Goal: Obtain resource: Obtain resource

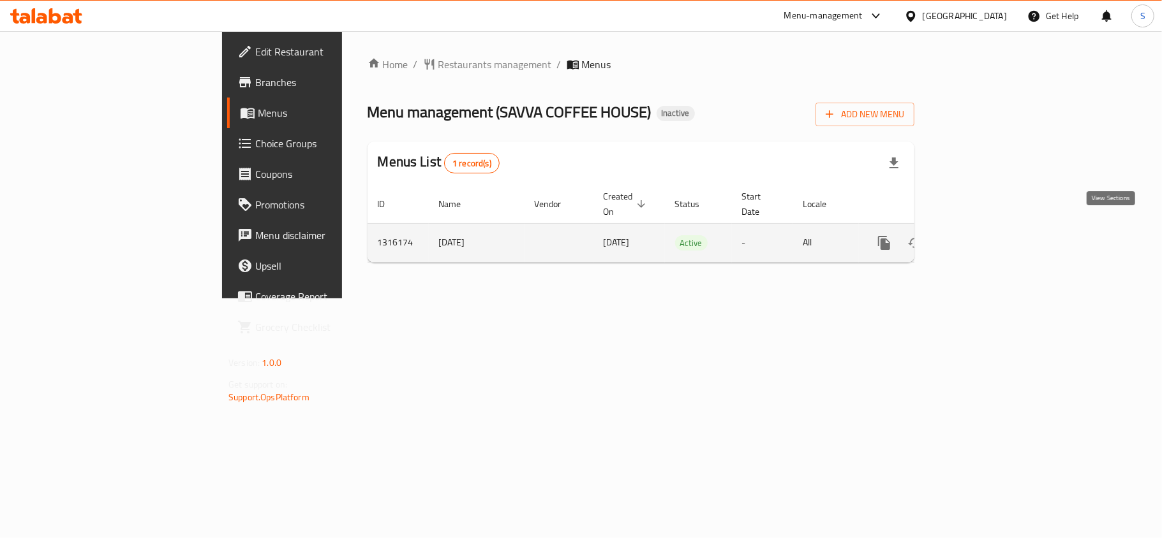
click at [984, 235] on icon "enhanced table" at bounding box center [976, 242] width 15 height 15
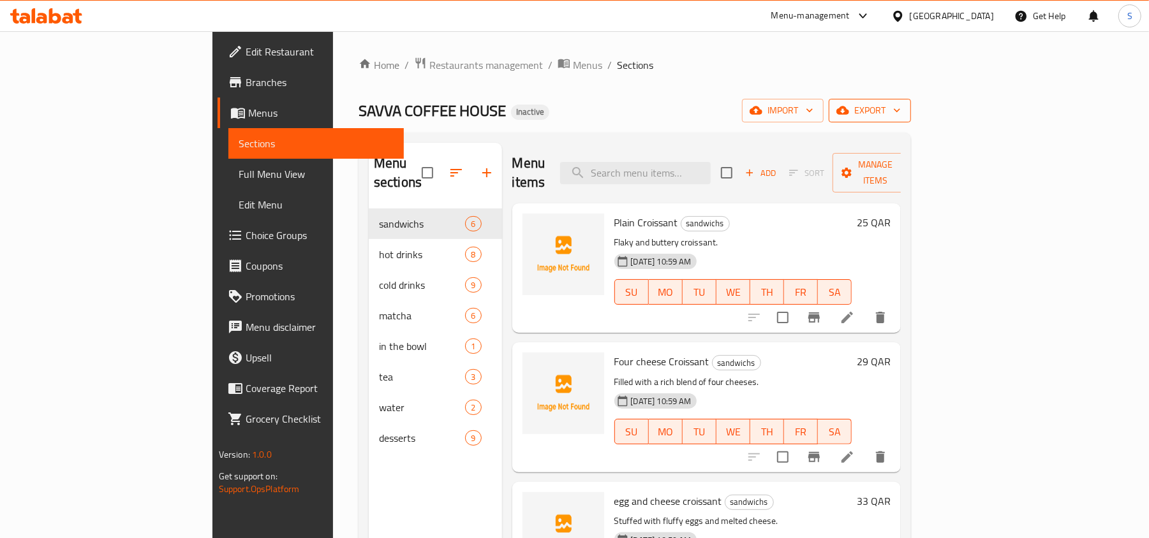
click at [901, 107] on span "export" at bounding box center [870, 111] width 62 height 16
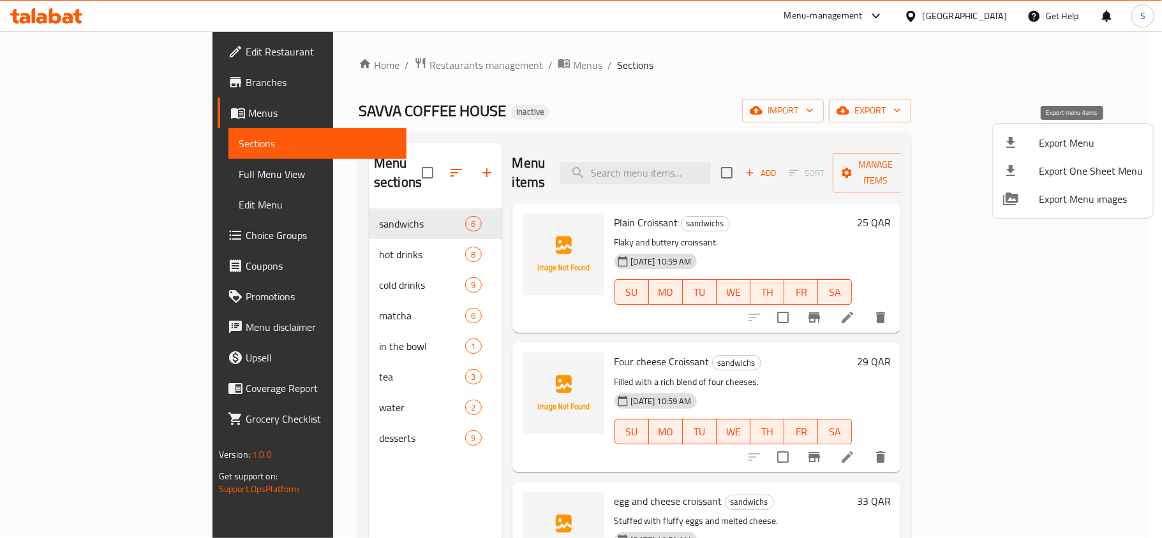
click at [1023, 131] on li "Export Menu" at bounding box center [1073, 143] width 160 height 28
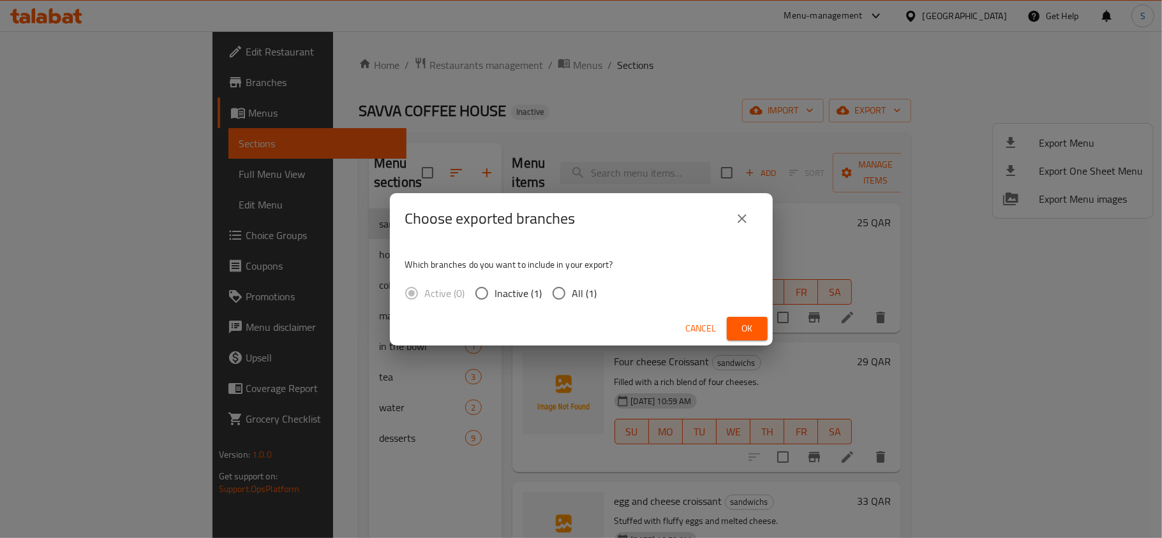
click at [583, 296] on span "All (1)" at bounding box center [584, 293] width 25 height 15
click at [572, 296] on input "All (1)" at bounding box center [558, 293] width 27 height 27
radio input "true"
click at [749, 327] on span "Ok" at bounding box center [747, 329] width 20 height 16
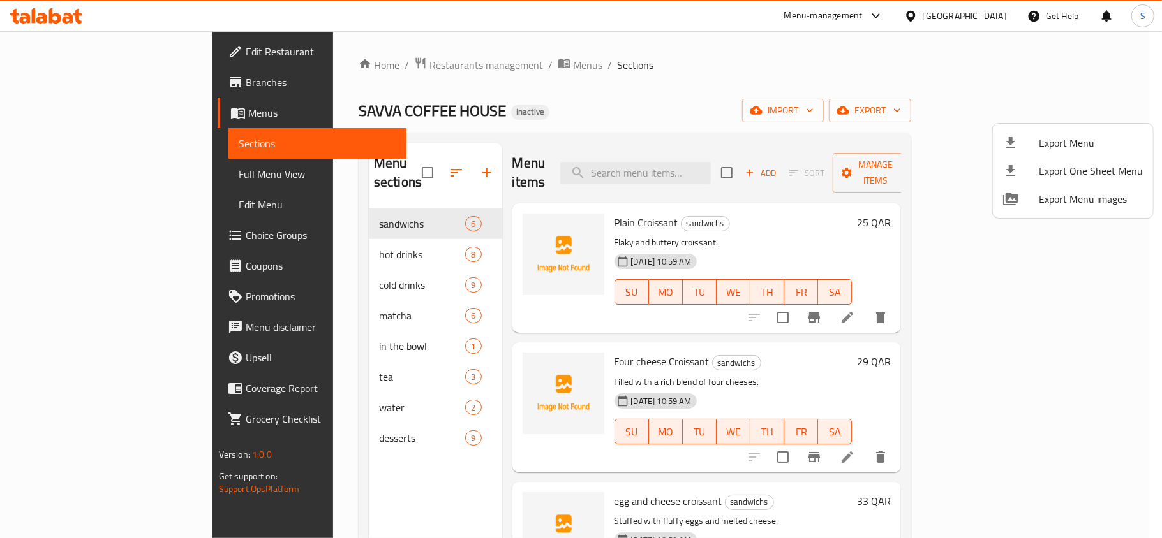
click at [118, 177] on div at bounding box center [581, 269] width 1162 height 538
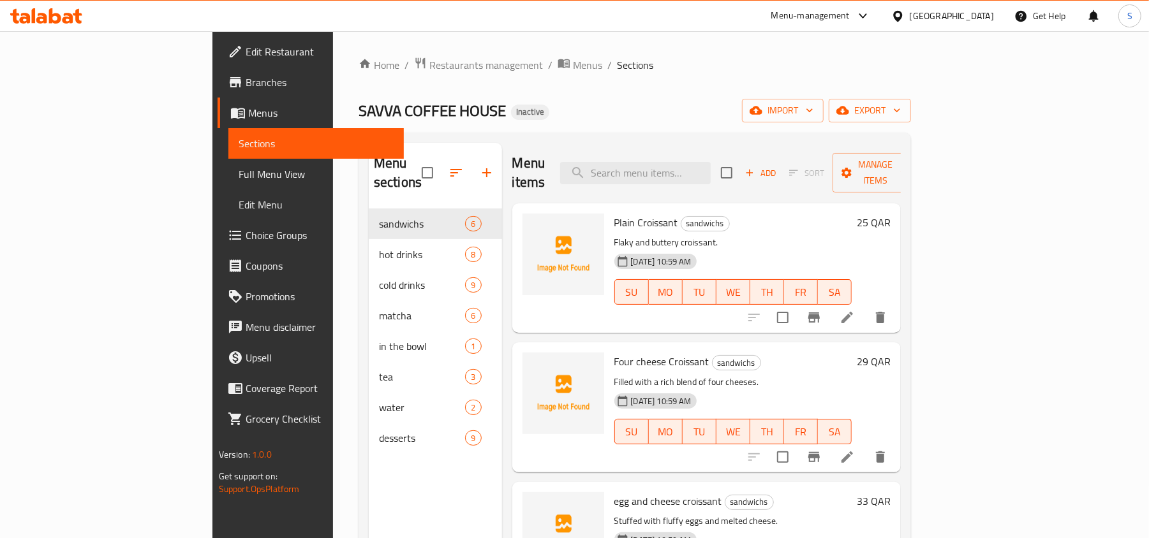
click at [239, 177] on span "Full Menu View" at bounding box center [317, 174] width 156 height 15
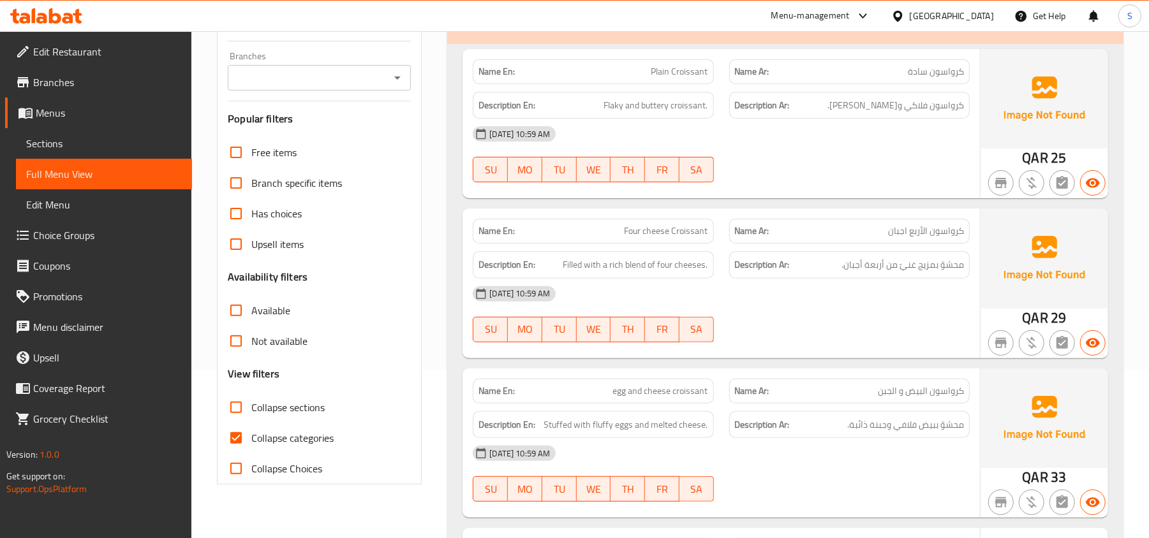
scroll to position [170, 0]
click at [272, 445] on span "Collapse categories" at bounding box center [292, 436] width 82 height 15
click at [251, 445] on input "Collapse categories" at bounding box center [236, 437] width 31 height 31
checkbox input "false"
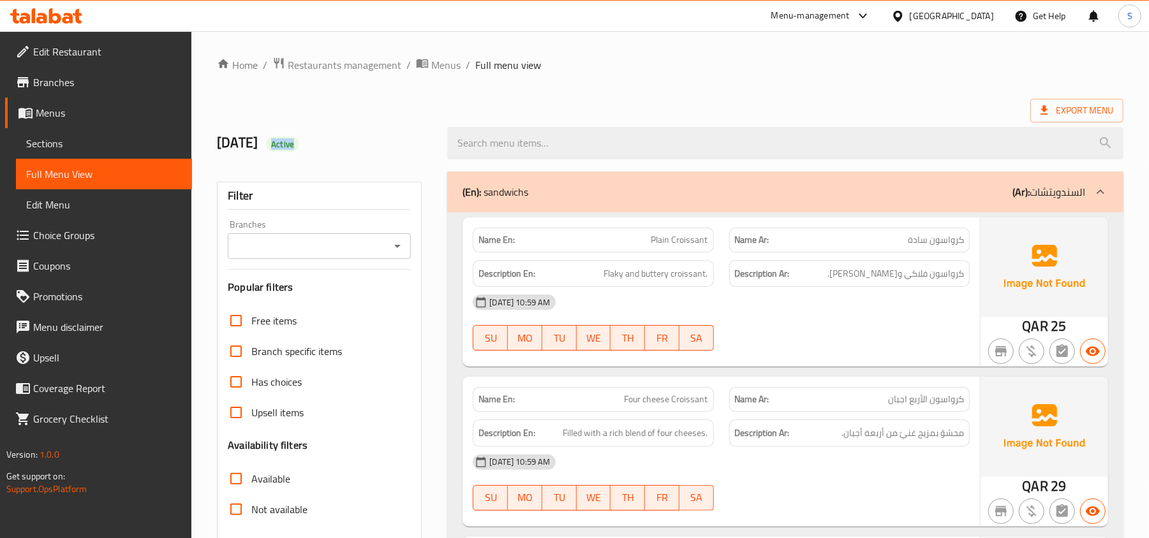
drag, startPoint x: 320, startPoint y: 141, endPoint x: 363, endPoint y: 141, distance: 42.7
click at [363, 141] on h2 "7/10/2025 Active" at bounding box center [324, 142] width 215 height 19
copy span "Active"
click at [75, 49] on span "Edit Restaurant" at bounding box center [107, 51] width 149 height 15
click at [75, 142] on span "Sections" at bounding box center [104, 143] width 156 height 15
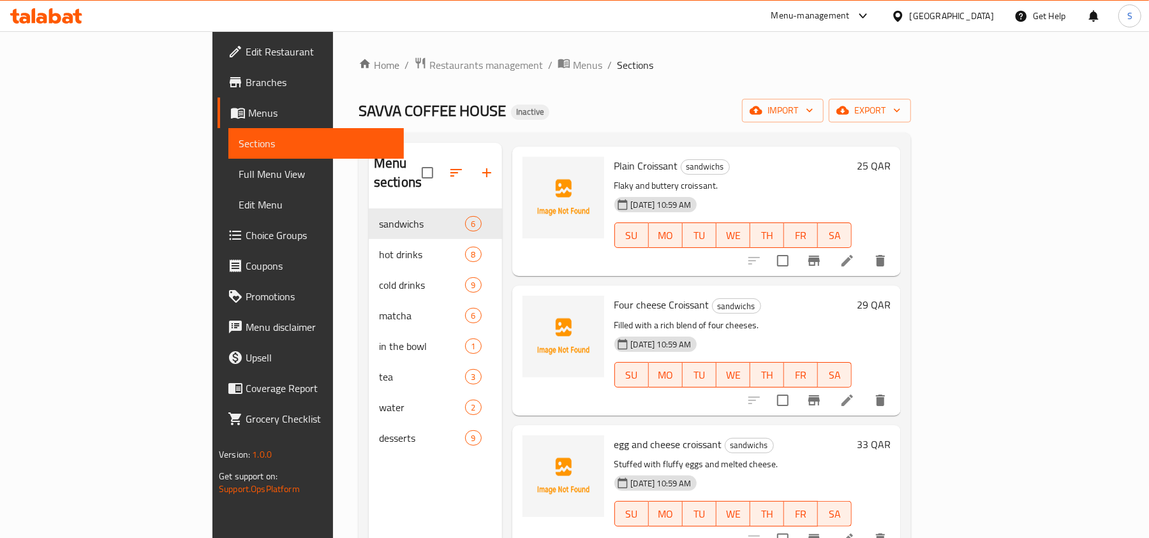
scroll to position [85, 0]
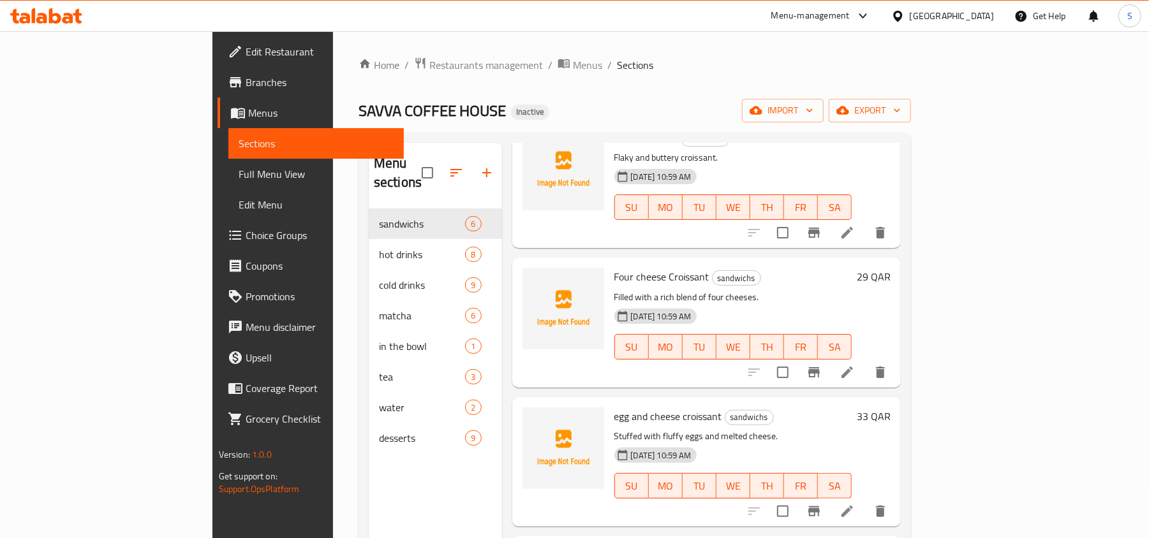
click at [228, 176] on link "Full Menu View" at bounding box center [316, 174] width 176 height 31
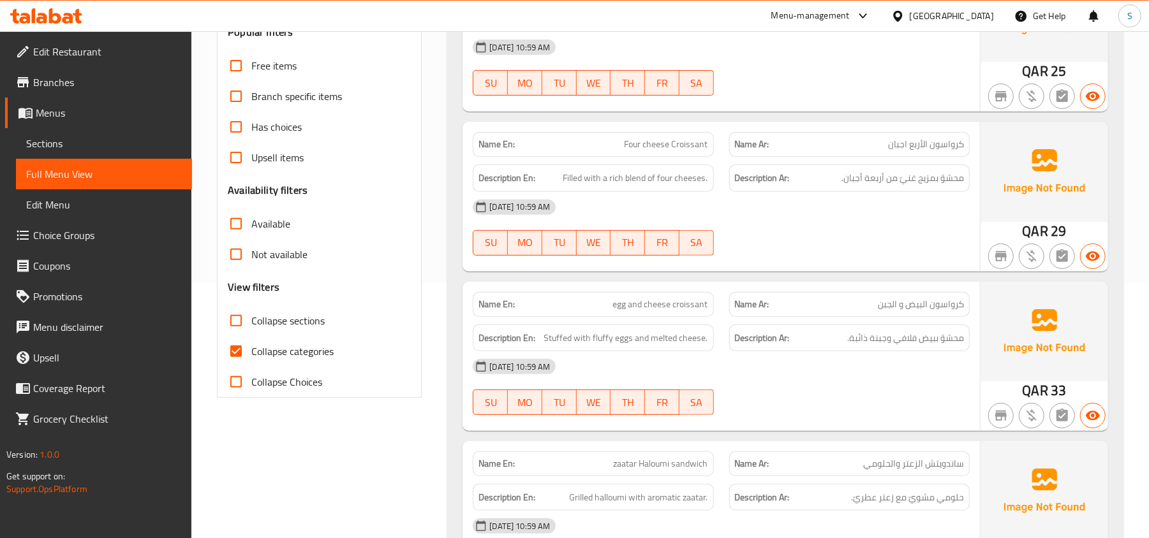
click at [267, 355] on span "Collapse categories" at bounding box center [292, 351] width 82 height 15
click at [251, 355] on input "Collapse categories" at bounding box center [236, 351] width 31 height 31
checkbox input "false"
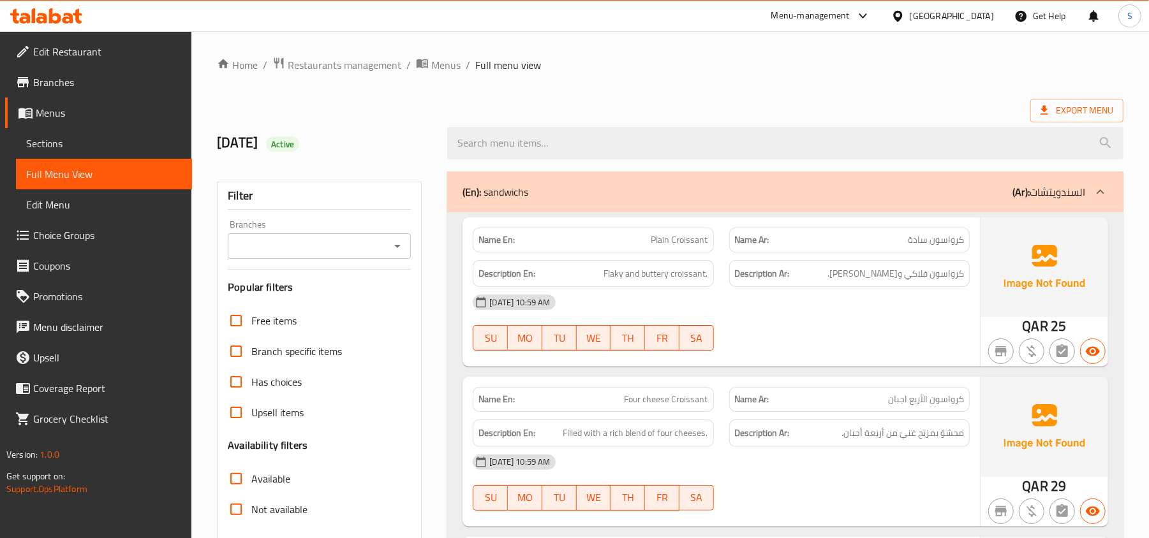
click at [708, 99] on div "Export Menu" at bounding box center [670, 111] width 907 height 24
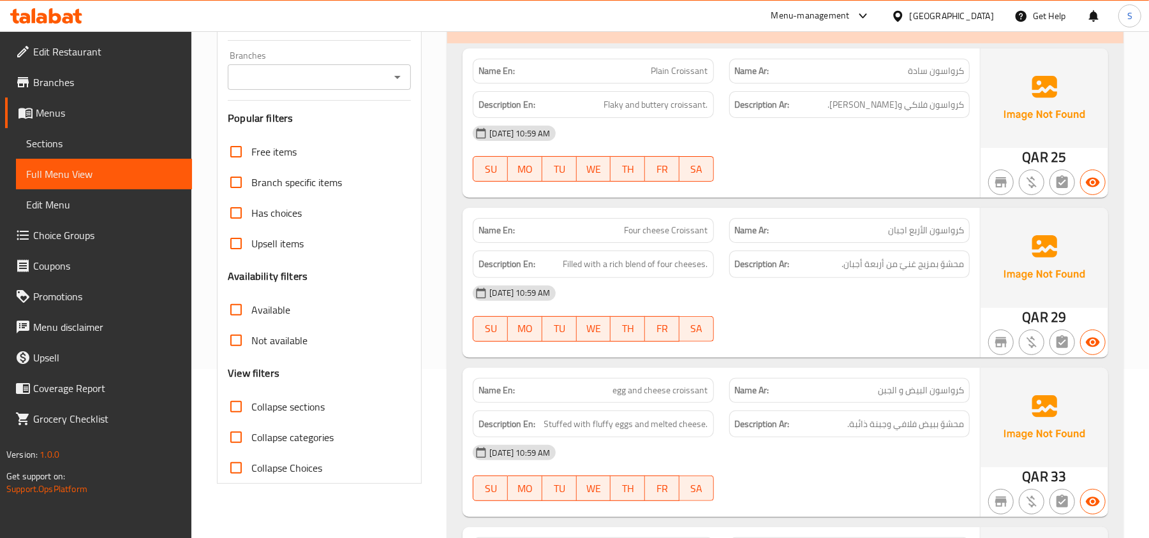
scroll to position [170, 0]
click at [665, 233] on span "Four cheese Croissant" at bounding box center [667, 229] width 84 height 13
copy span "Four cheese Croissant"
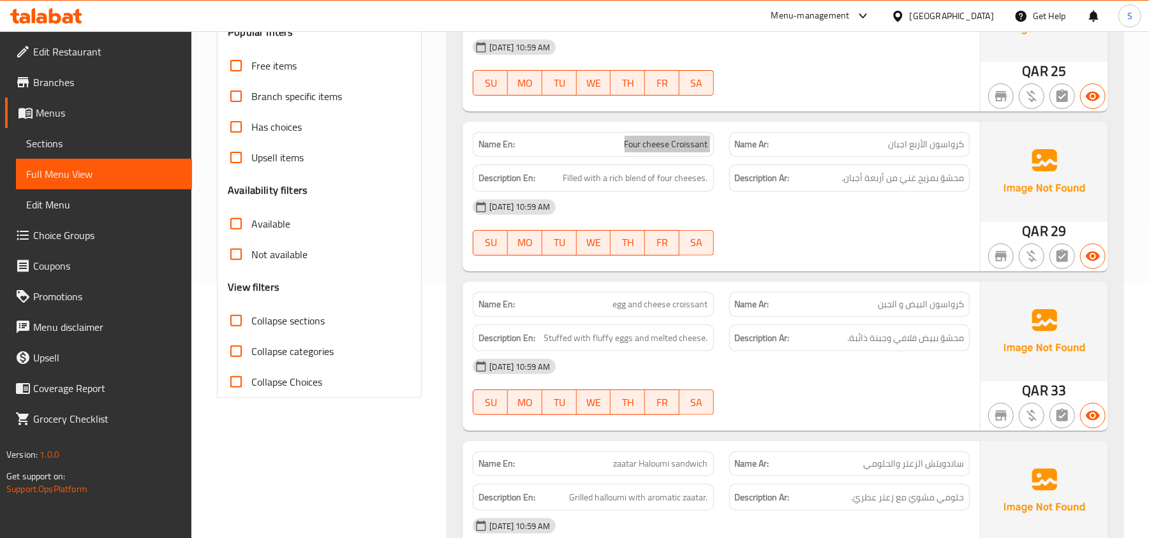
scroll to position [340, 0]
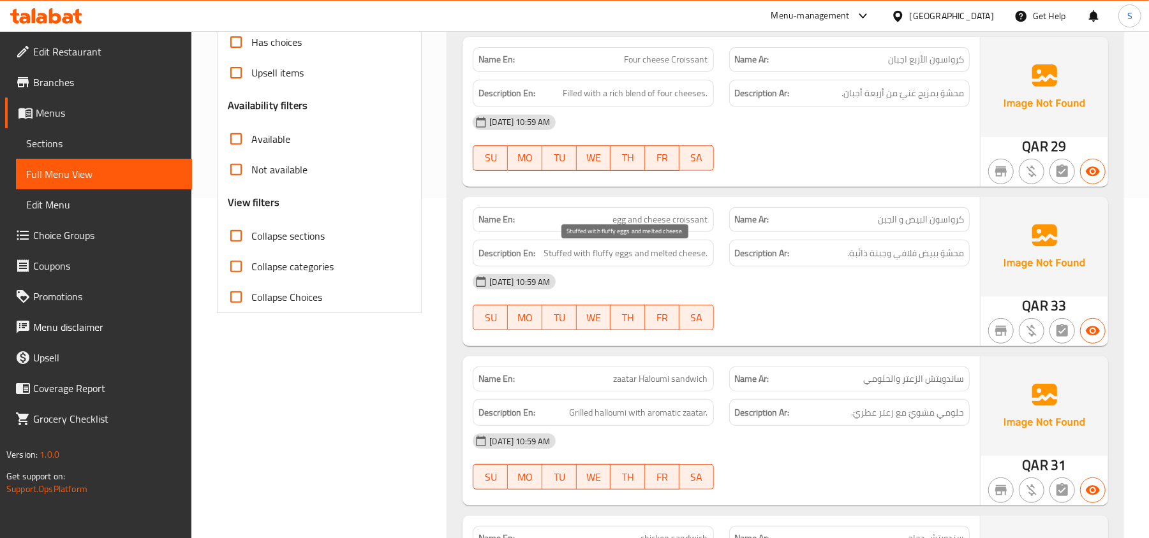
click at [610, 251] on span "Stuffed with fluffy eggs and melted cheese." at bounding box center [626, 254] width 164 height 16
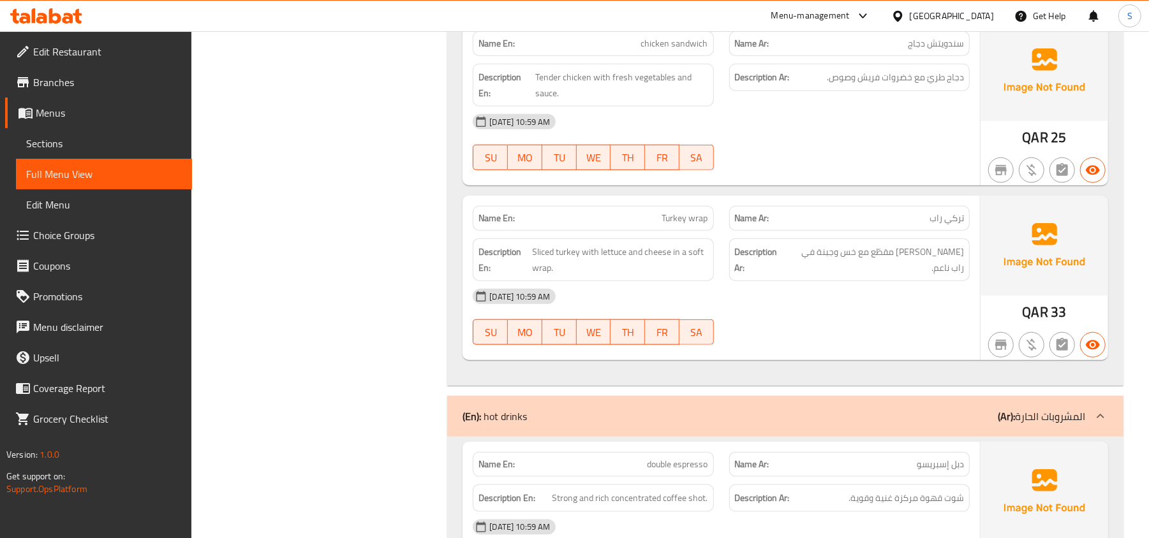
scroll to position [850, 0]
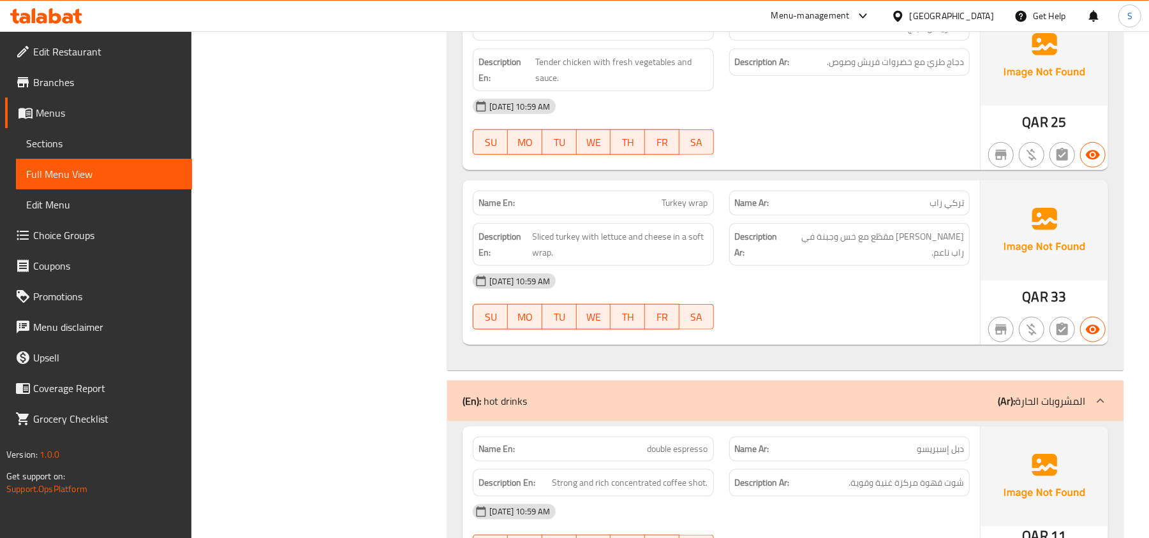
click at [968, 259] on div "Description Ar: ديك رومي مقطّع مع خس وجبنة في راب ناعم." at bounding box center [850, 245] width 256 height 58
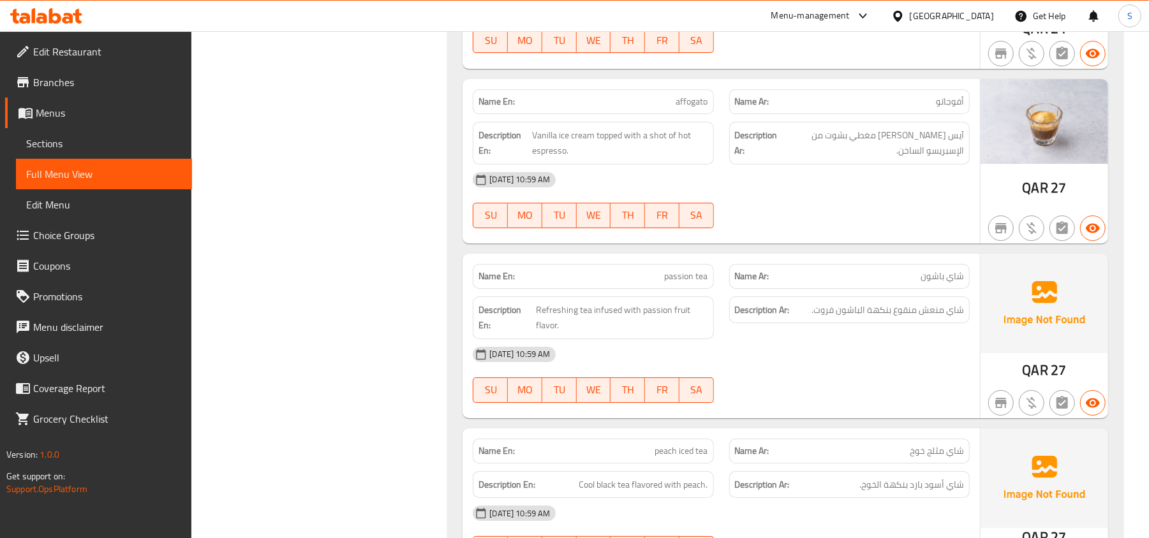
scroll to position [3232, 0]
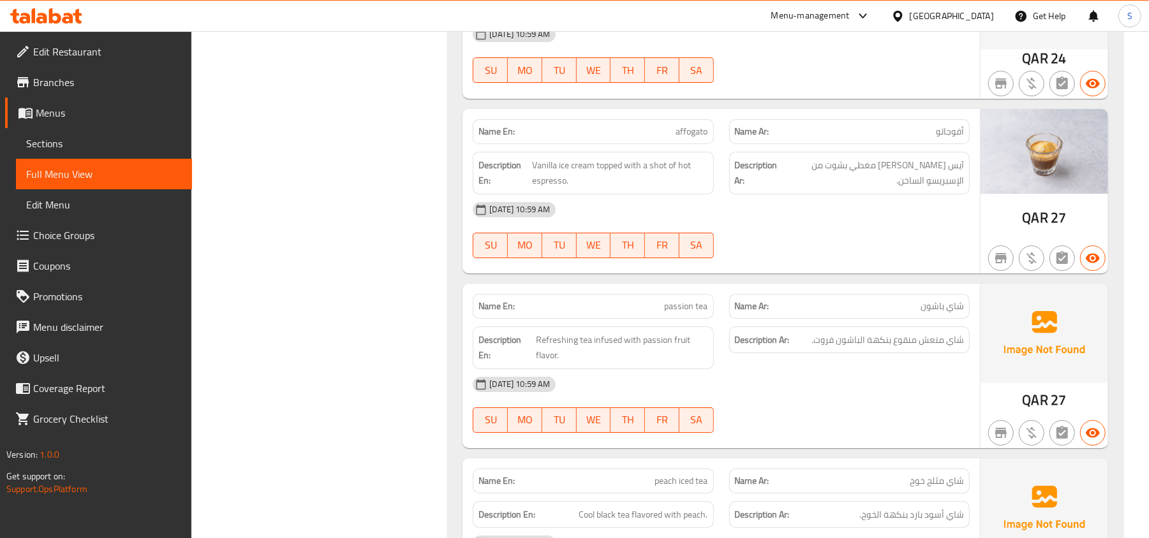
click at [688, 138] on span "affogato" at bounding box center [692, 131] width 32 height 13
copy span "affogato"
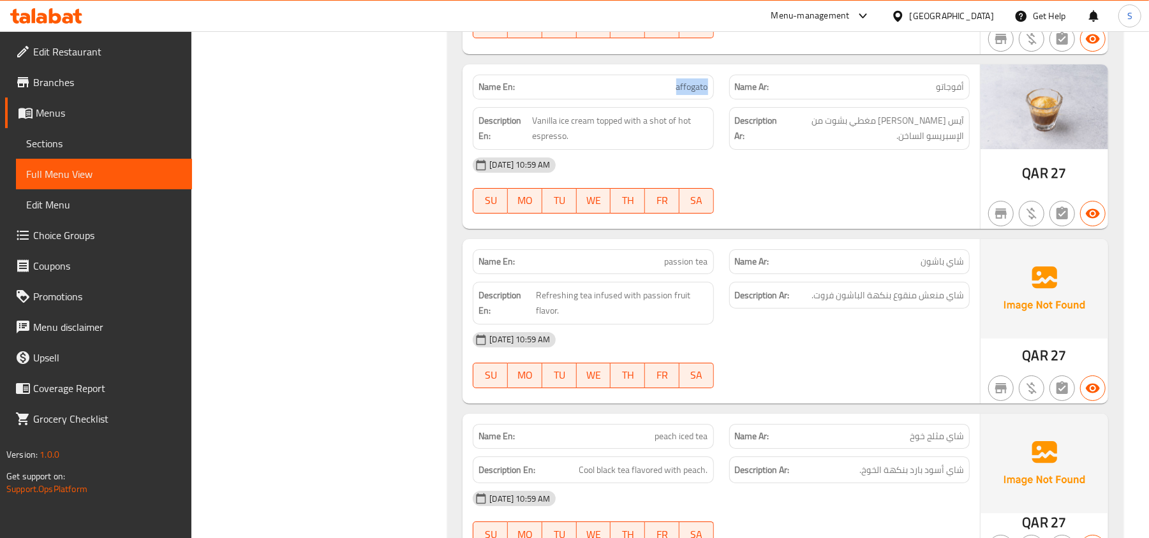
scroll to position [3318, 0]
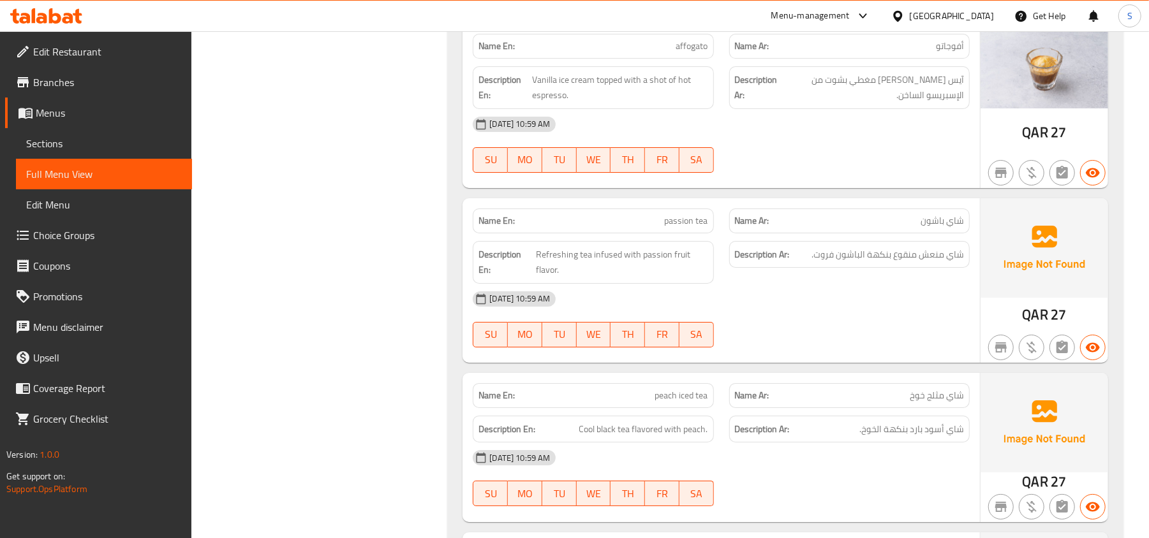
click at [910, 311] on div "[DATE] 10:59 AM" at bounding box center [721, 299] width 512 height 31
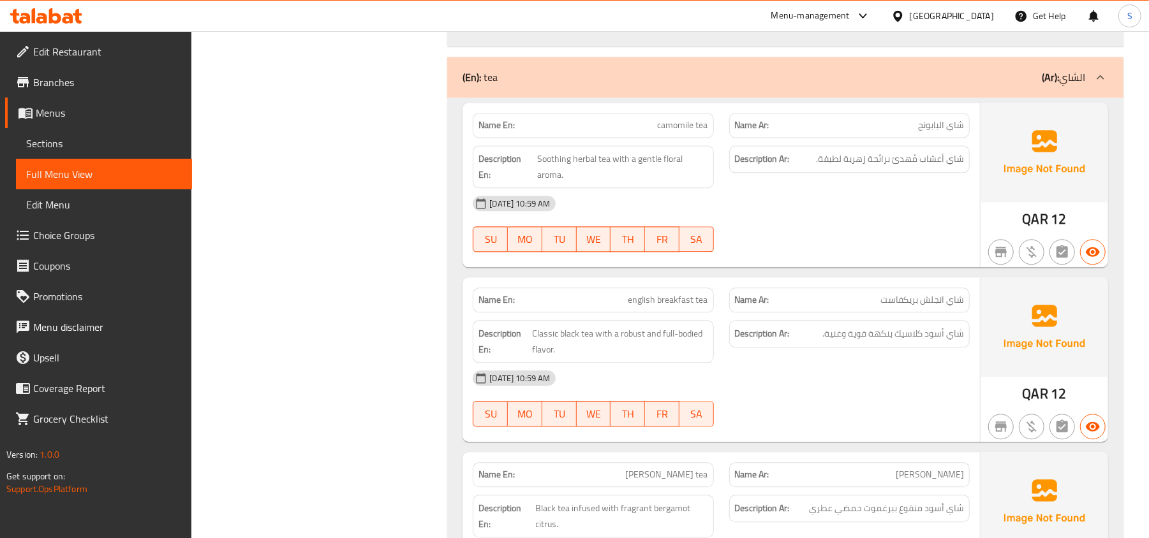
scroll to position [5444, 0]
click at [850, 256] on div at bounding box center [850, 252] width 256 height 15
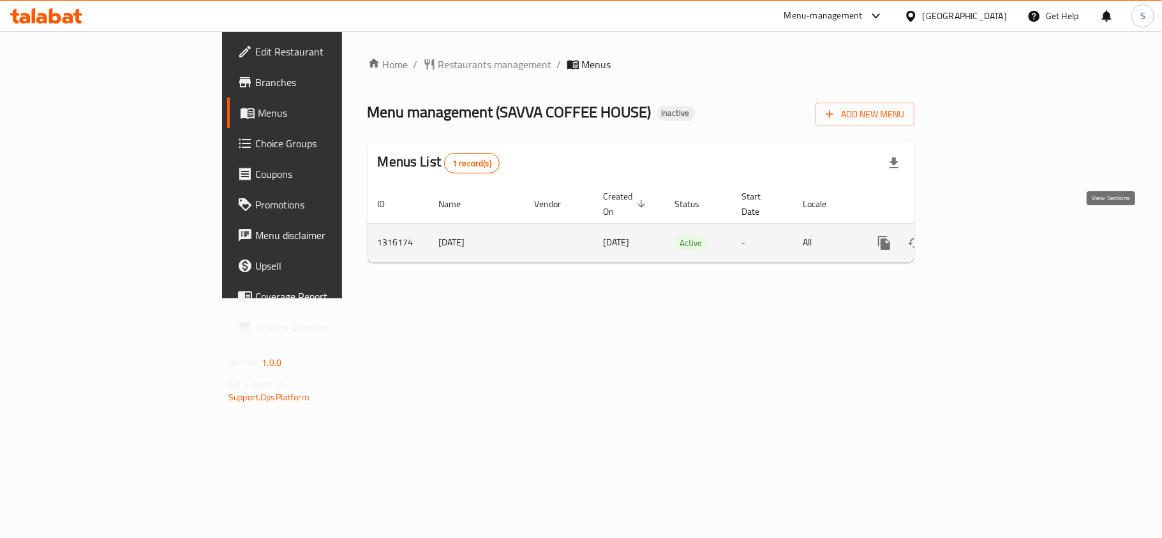
click at [984, 235] on icon "enhanced table" at bounding box center [976, 242] width 15 height 15
